Goal: Navigation & Orientation: Find specific page/section

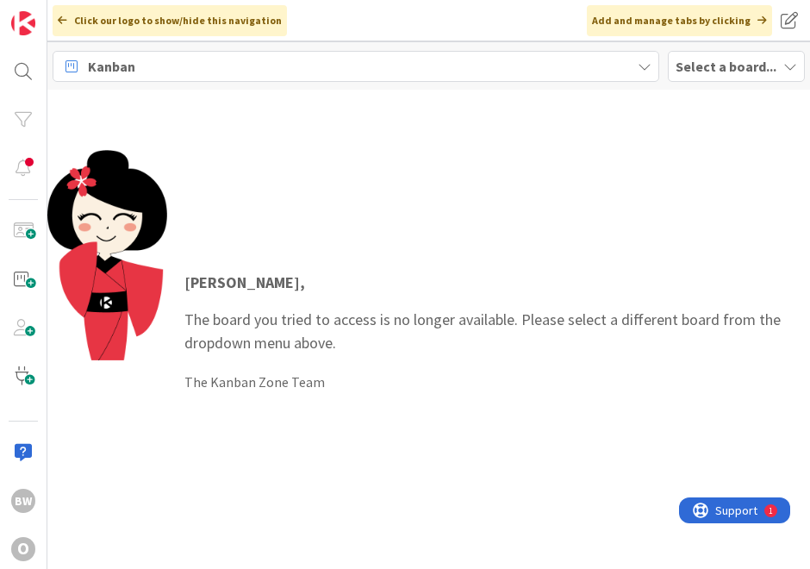
click at [679, 14] on div "Add and manage tabs by clicking" at bounding box center [679, 20] width 185 height 31
click at [695, 74] on span "Select a board..." at bounding box center [726, 66] width 101 height 21
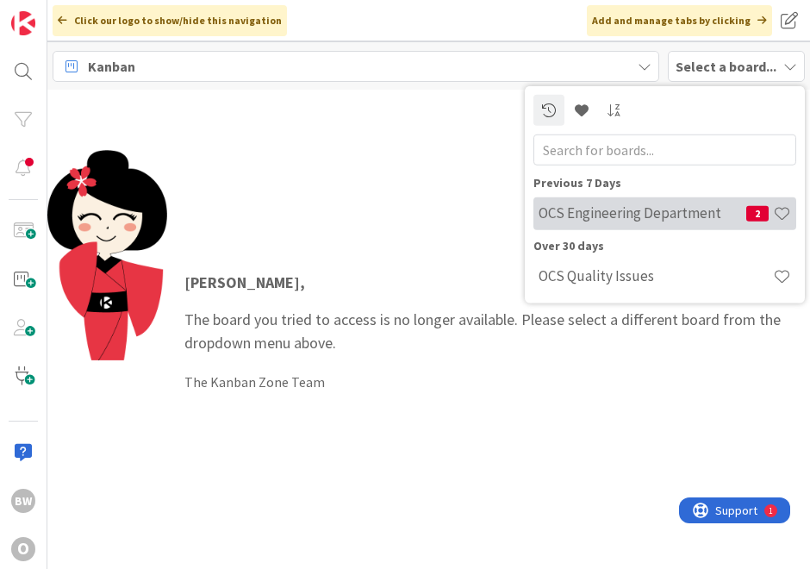
click at [633, 219] on h4 "OCS Engineering Department" at bounding box center [643, 212] width 208 height 17
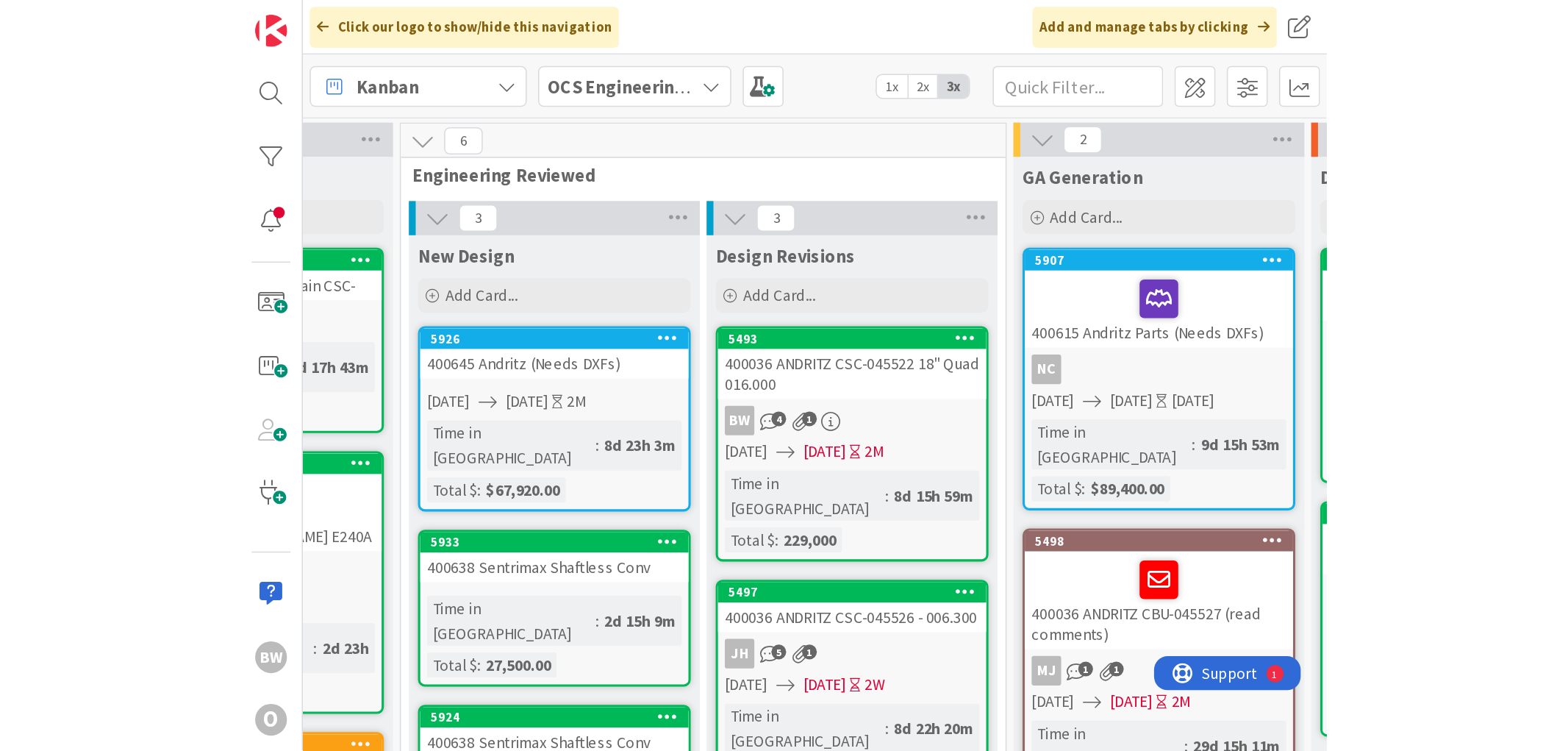
scroll to position [0, 208]
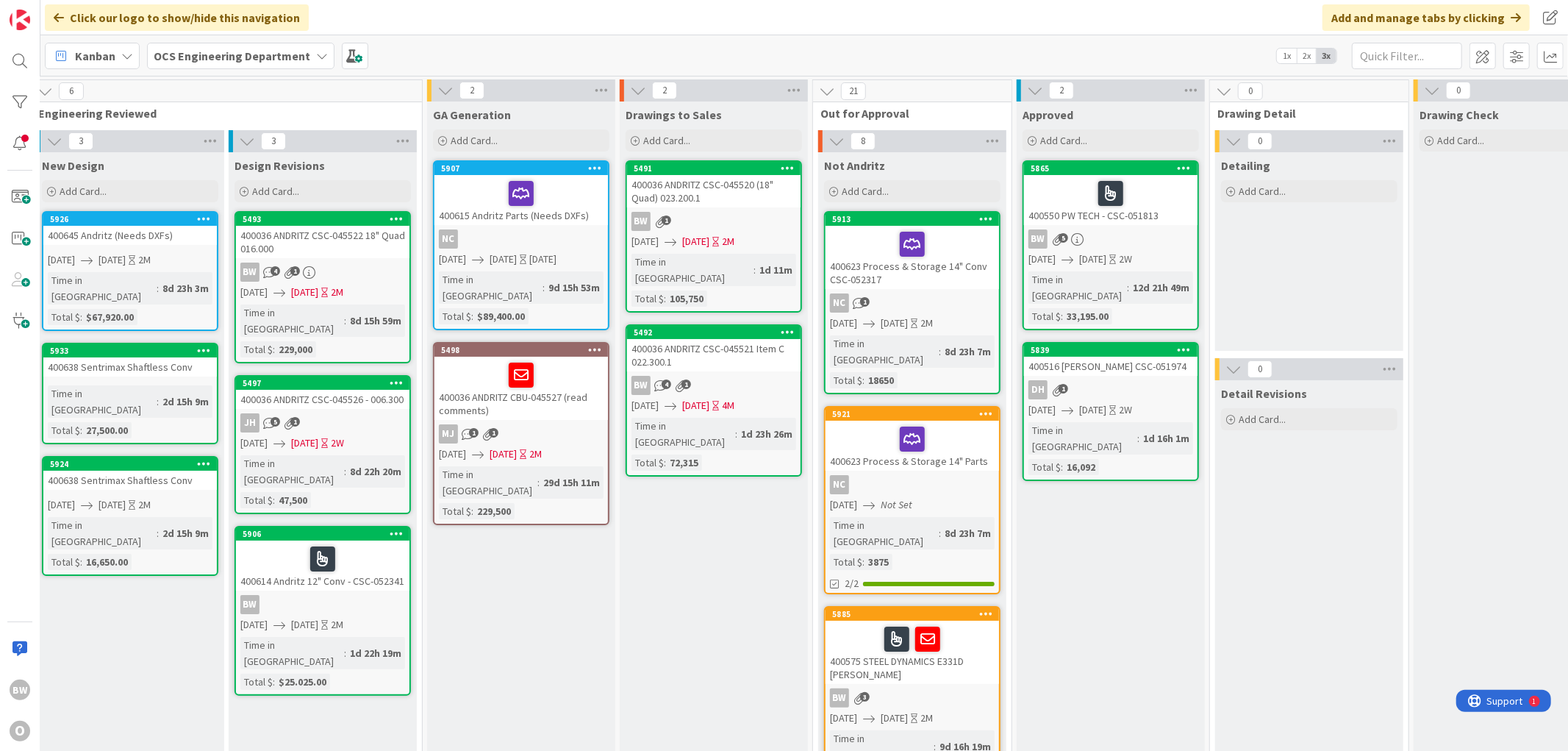
click at [702, 341] on div "400036 ANDRITZ CSC-045521 Item C 022.300.1" at bounding box center [713, 355] width 173 height 32
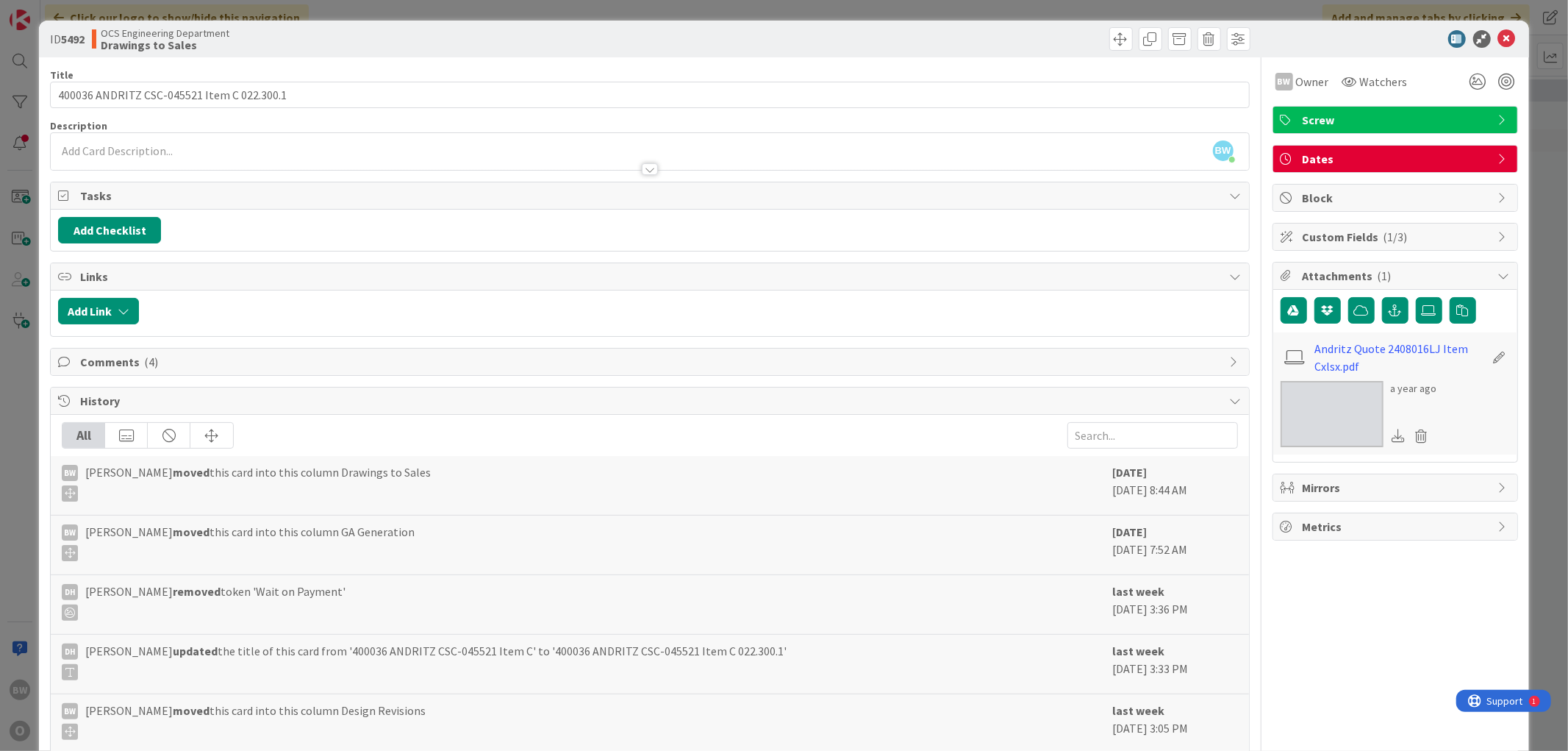
click at [702, 34] on div "ID 5492 OCS Engineering Department Drawings to Sales" at bounding box center [784, 38] width 1490 height 37
click at [702, 39] on icon at bounding box center [1507, 38] width 18 height 18
